Goal: Information Seeking & Learning: Learn about a topic

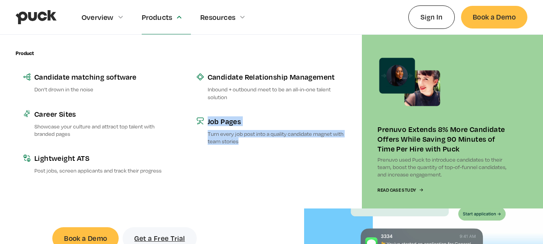
click at [270, 171] on div "Candidate Relationship Management Inbound + outbound meet to be an all-in-one t…" at bounding box center [271, 122] width 165 height 174
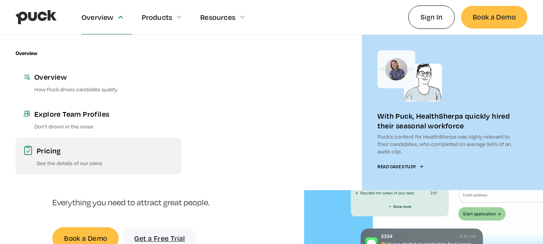
click at [49, 156] on link "Pricing See the details of our plans" at bounding box center [98, 156] width 165 height 37
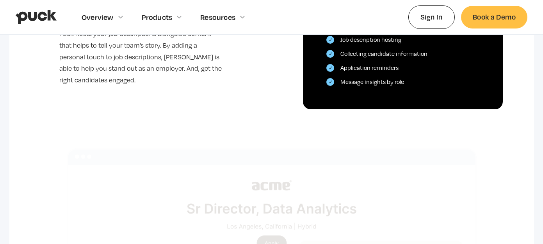
scroll to position [575, 0]
